Goal: Transaction & Acquisition: Subscribe to service/newsletter

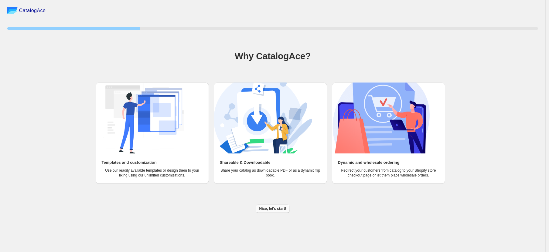
click at [273, 210] on span "Nice, let's start!" at bounding box center [272, 208] width 27 height 5
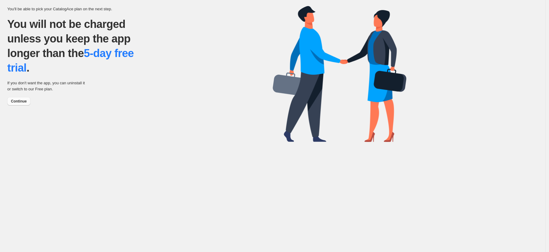
click at [25, 104] on button "Continue" at bounding box center [18, 101] width 23 height 9
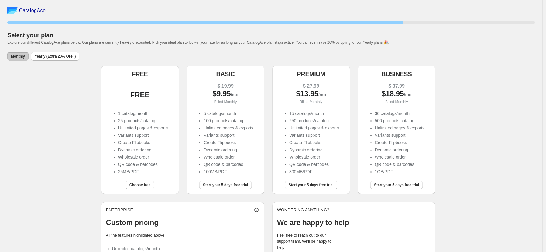
scroll to position [10, 0]
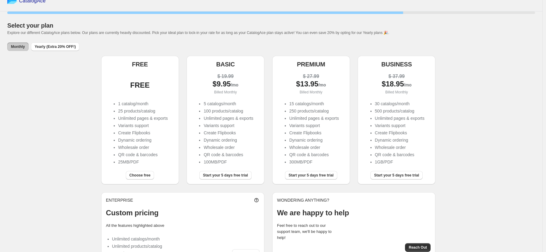
drag, startPoint x: 147, startPoint y: 175, endPoint x: 130, endPoint y: 147, distance: 33.0
click at [130, 147] on div "FREE FREE 1 catalog/month 25 products/catalog Unlimited pages & exports Variant…" at bounding box center [140, 120] width 78 height 129
drag, startPoint x: 122, startPoint y: 113, endPoint x: 150, endPoint y: 111, distance: 28.6
click at [149, 111] on li "25 products/catalog" at bounding box center [142, 111] width 49 height 6
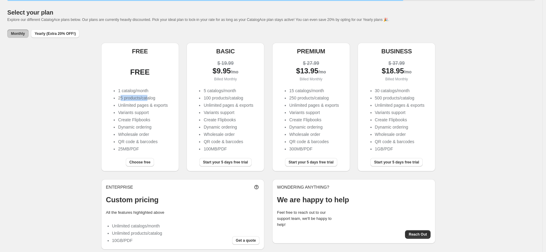
scroll to position [28, 0]
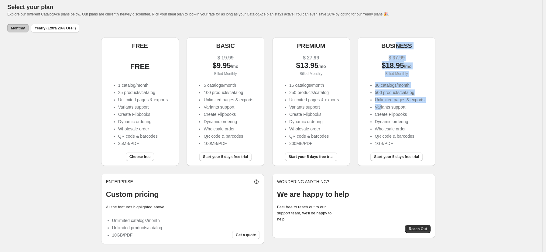
drag, startPoint x: 398, startPoint y: 47, endPoint x: 382, endPoint y: 108, distance: 62.7
click at [382, 109] on div "BUSINESS $ 37.99 $ 18.95 /mo Billed Monthly 30 catalogs/month 500 products/cata…" at bounding box center [396, 101] width 78 height 129
click at [391, 90] on li "500 products/catalog" at bounding box center [399, 93] width 49 height 6
